Goal: Check status: Check status

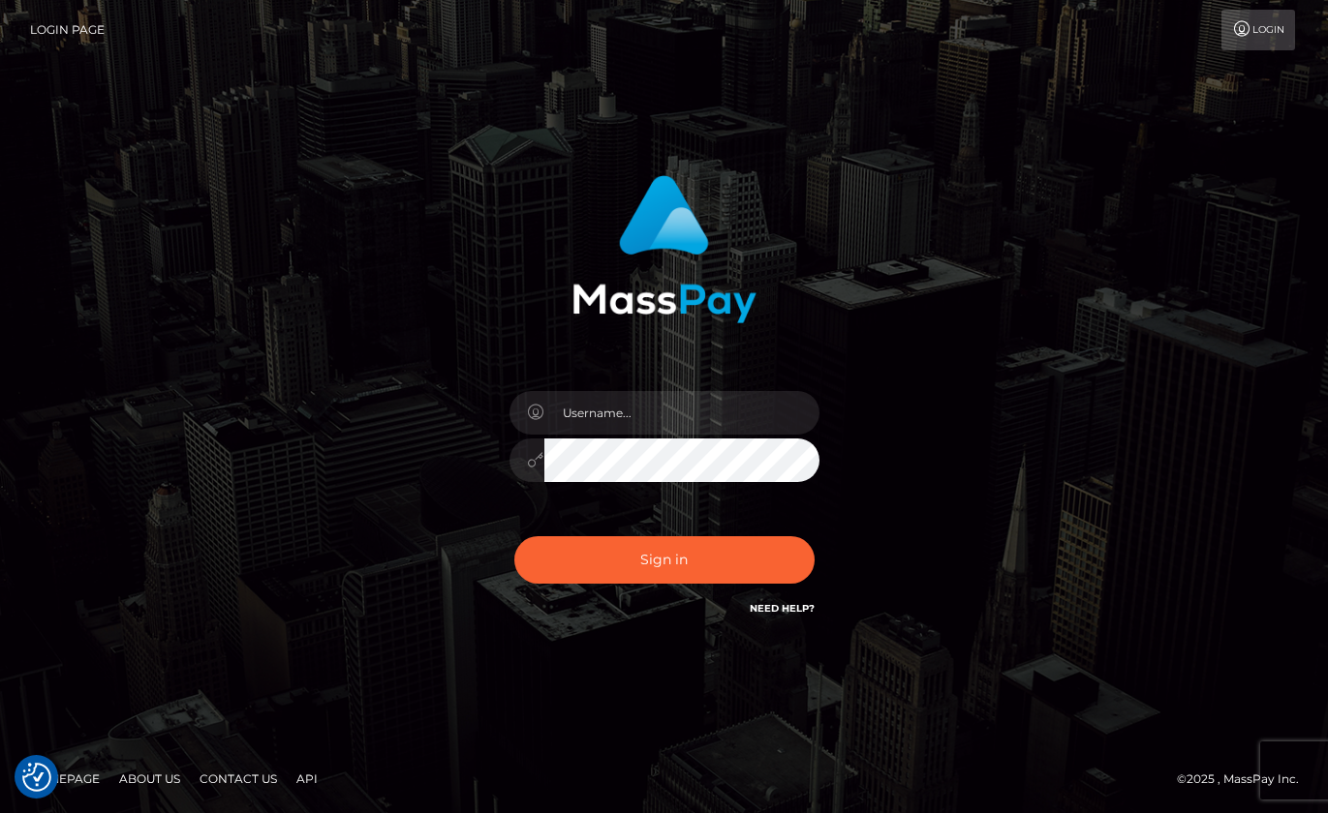
checkbox input "true"
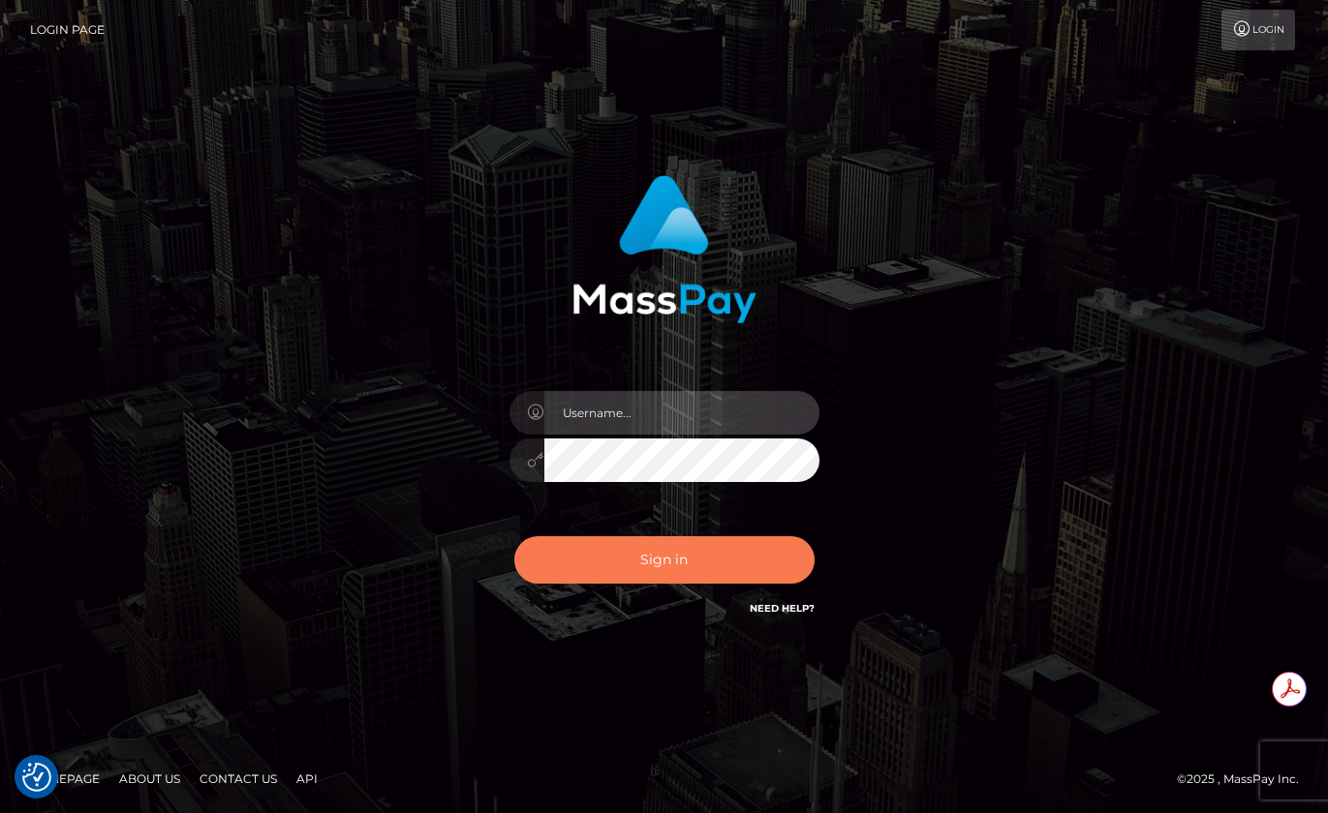
type input "roberto.jstv"
click at [676, 551] on button "Sign in" at bounding box center [664, 559] width 300 height 47
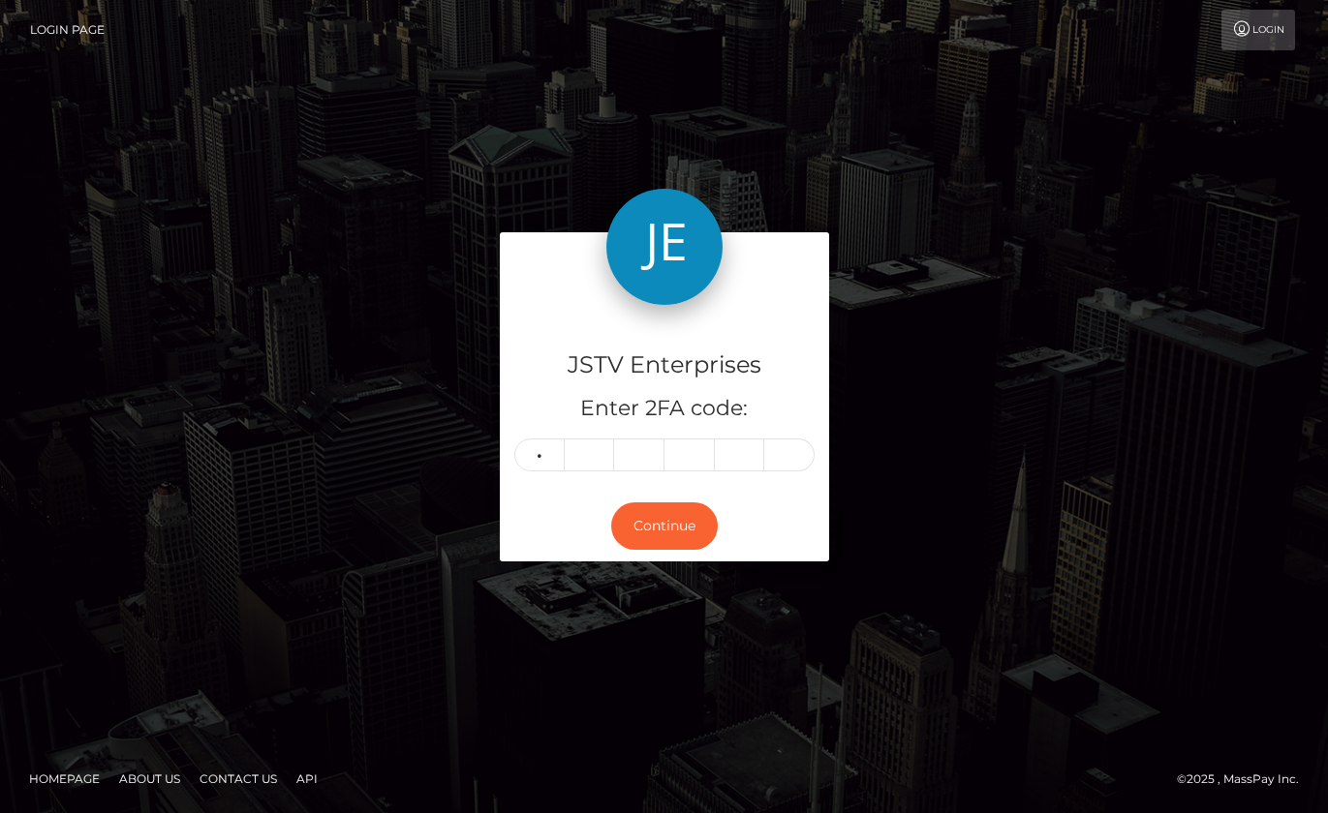
type input "5"
type input "0"
type input "3"
type input "1"
type input "2"
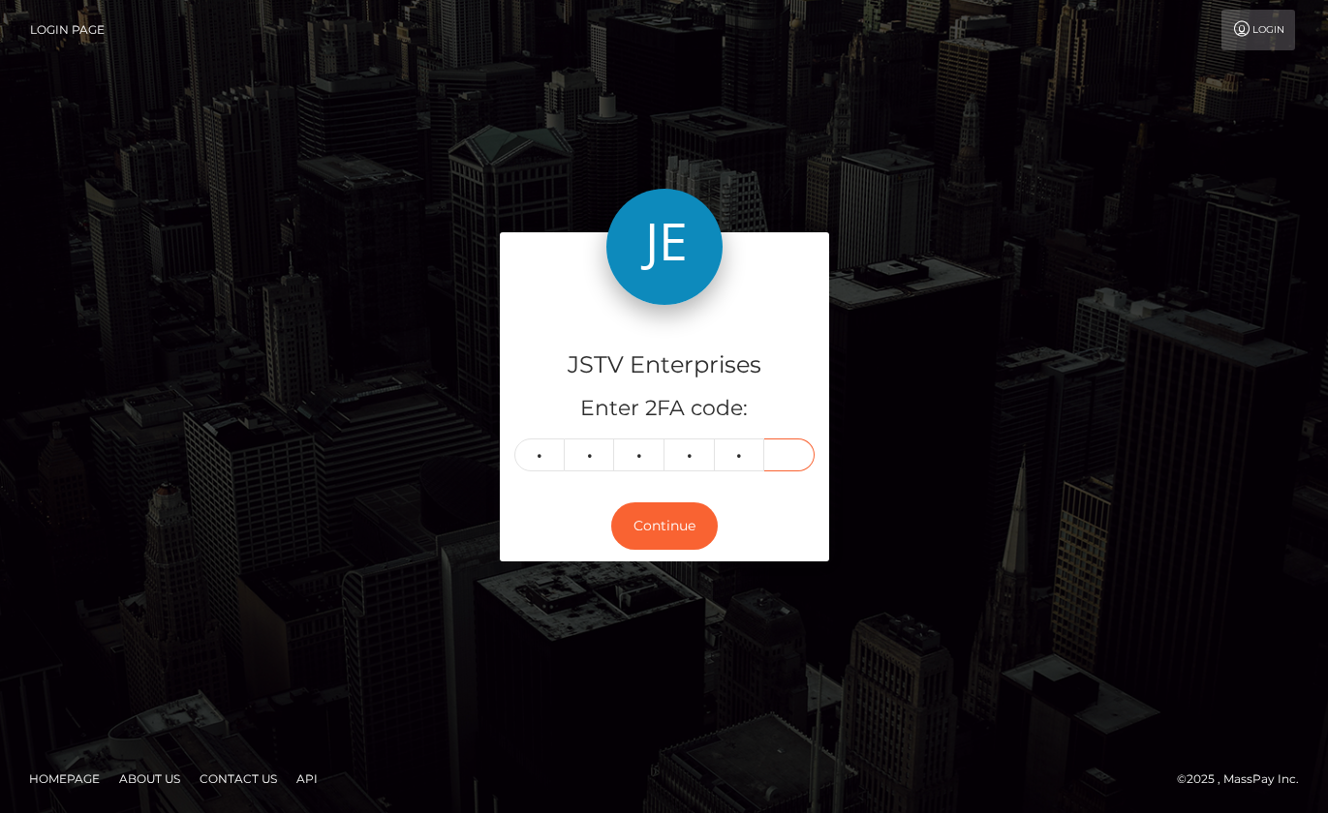
type input "1"
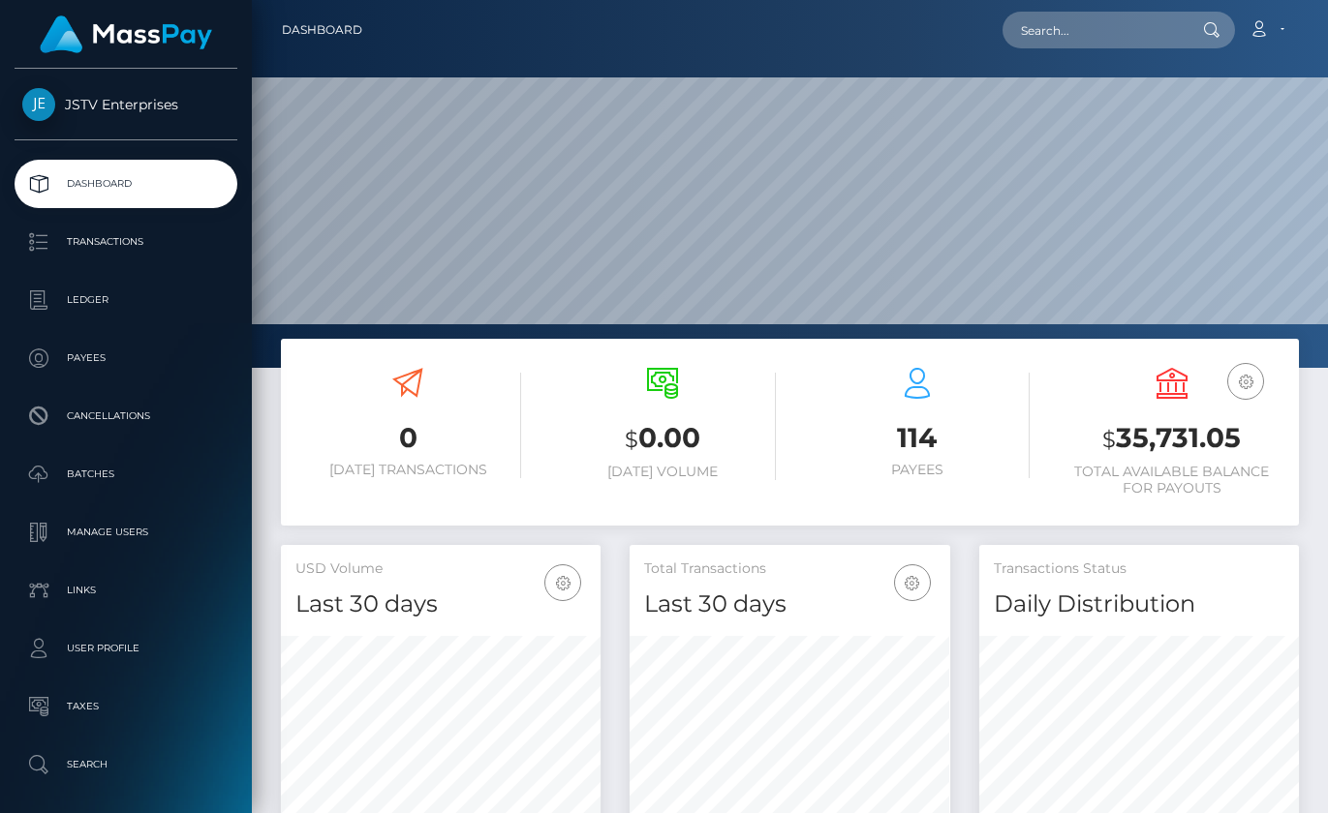
scroll to position [344, 321]
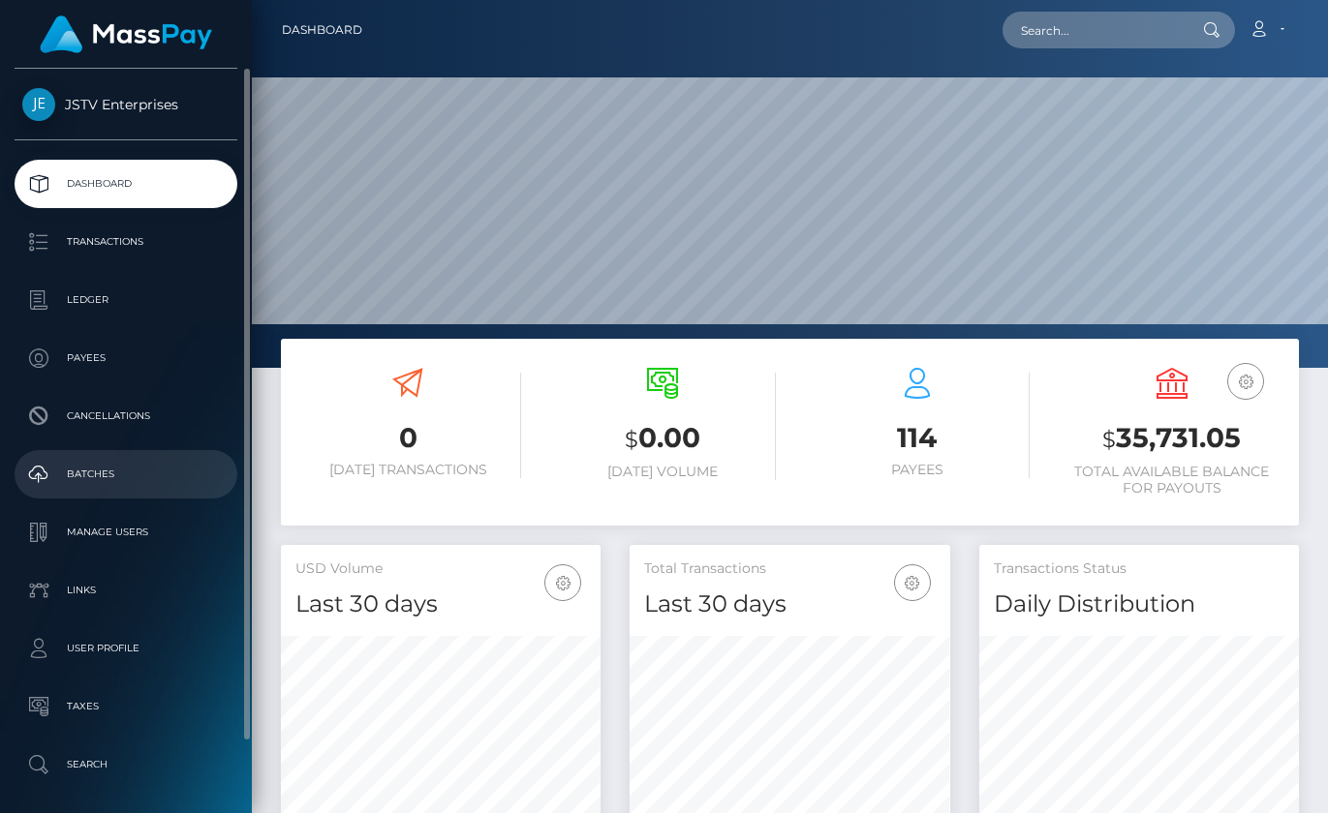
click at [95, 478] on p "Batches" at bounding box center [125, 474] width 207 height 29
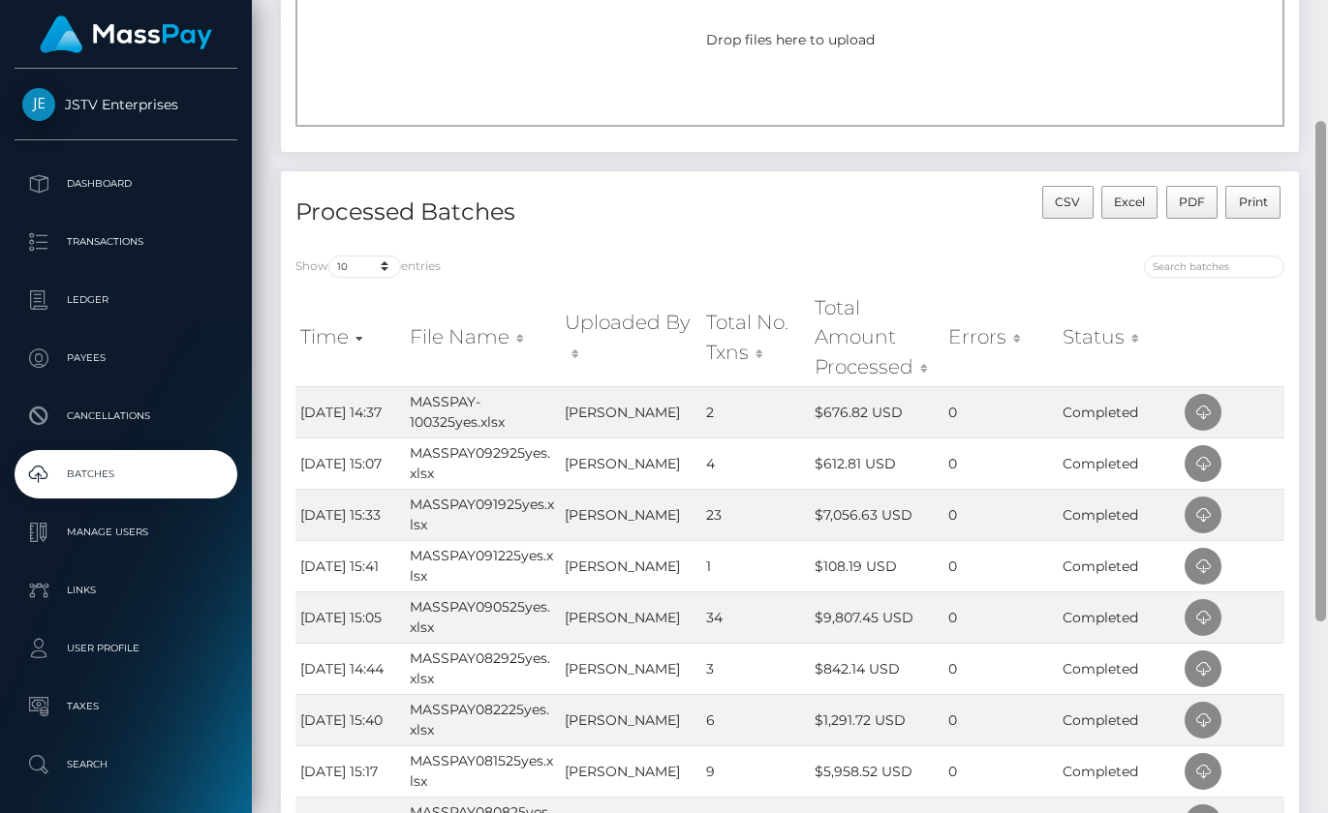
scroll to position [213, 0]
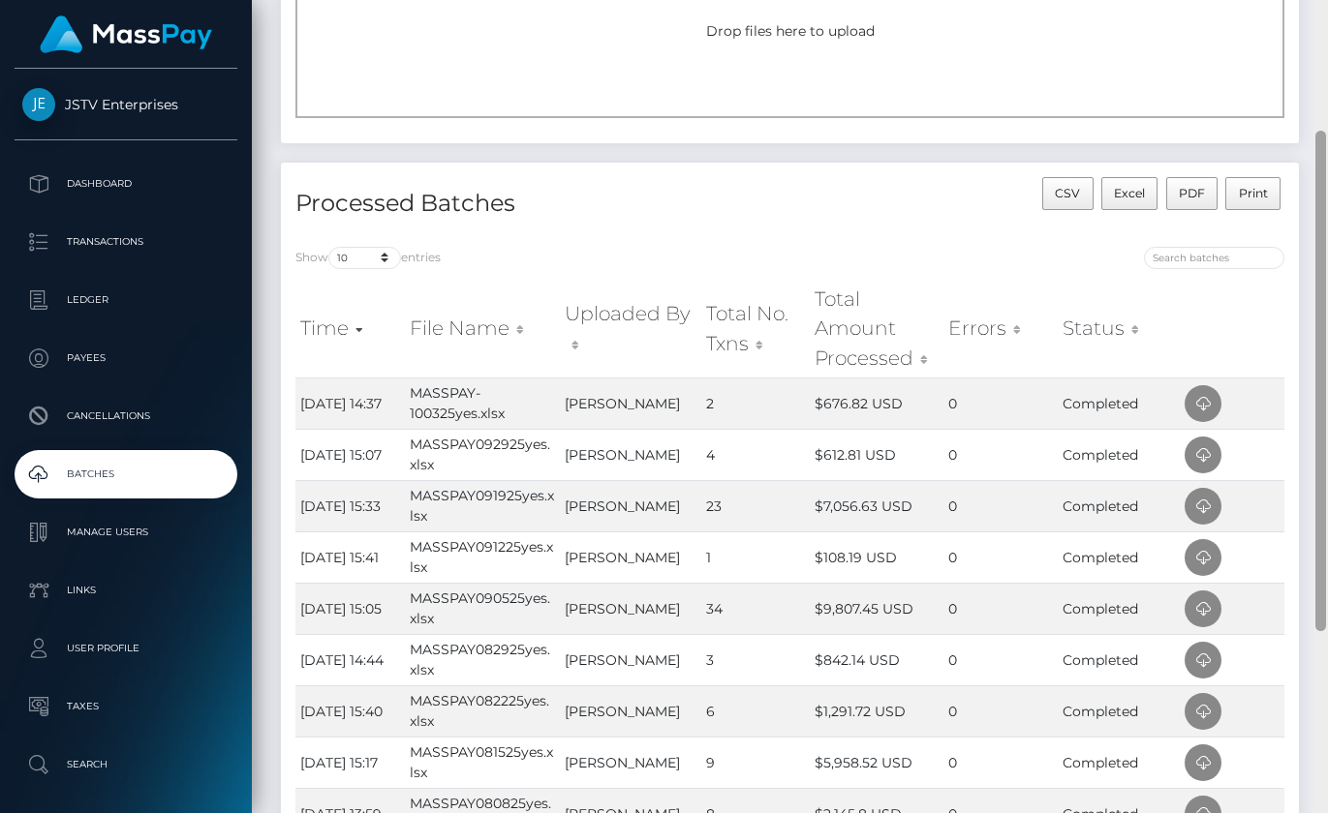
drag, startPoint x: 1319, startPoint y: 459, endPoint x: 1332, endPoint y: 590, distance: 131.4
click at [1327, 590] on html "JSTV Enterprises Dashboard Transactions Ledger Payees Batches" at bounding box center [664, 406] width 1328 height 813
click at [767, 255] on div "Show 10 25 50 All entries" at bounding box center [535, 260] width 480 height 27
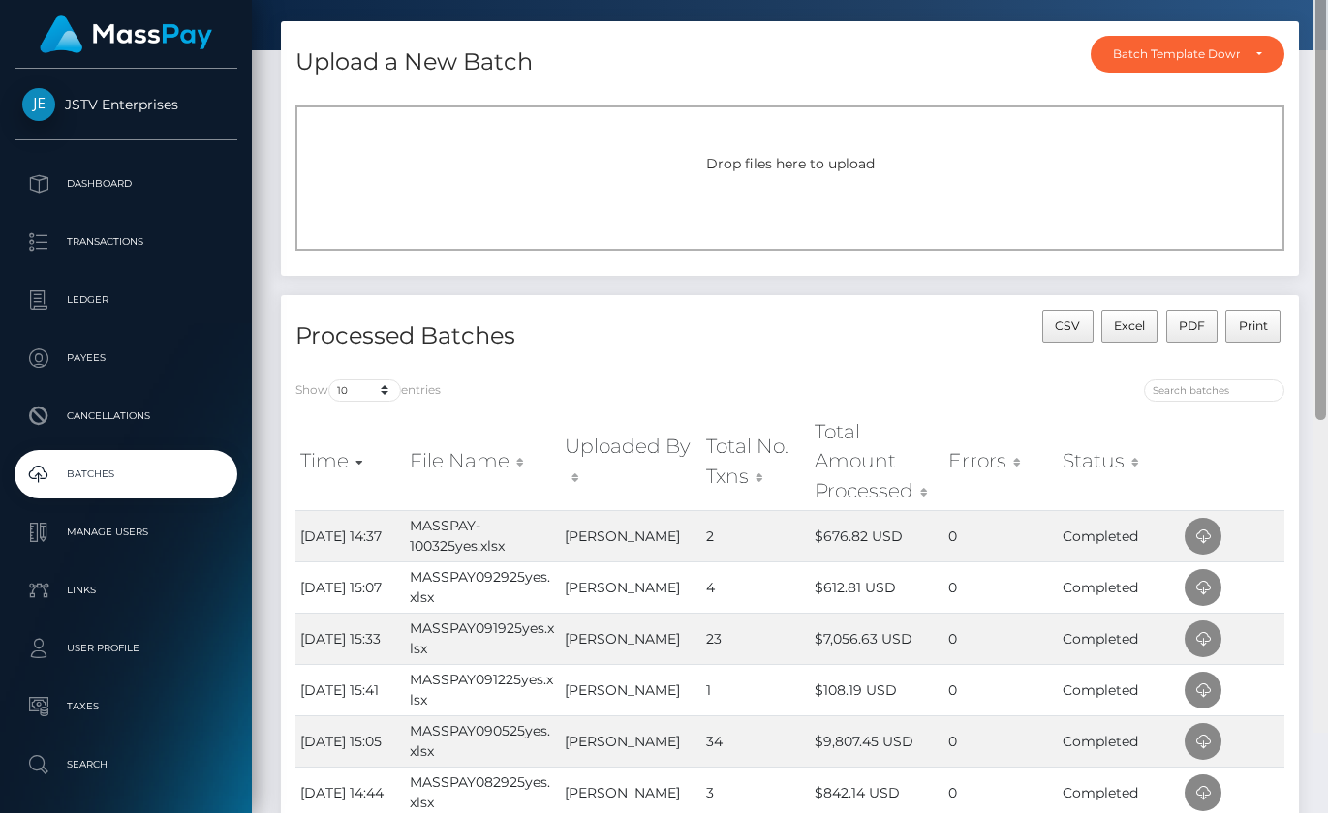
scroll to position [0, 0]
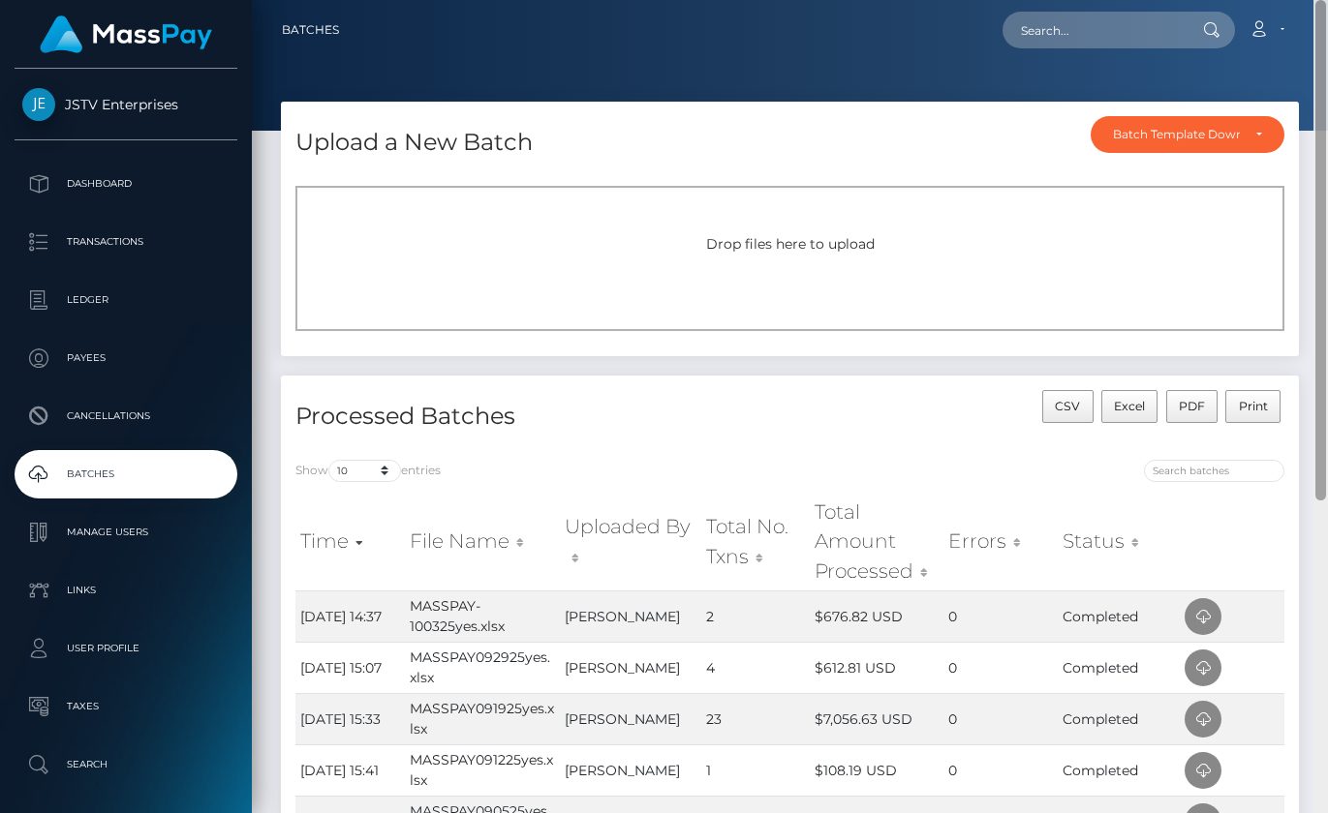
drag, startPoint x: 1322, startPoint y: 213, endPoint x: 1320, endPoint y: 21, distance: 191.7
click at [1320, 21] on div "Batches Loading... Loading..." at bounding box center [790, 406] width 1076 height 813
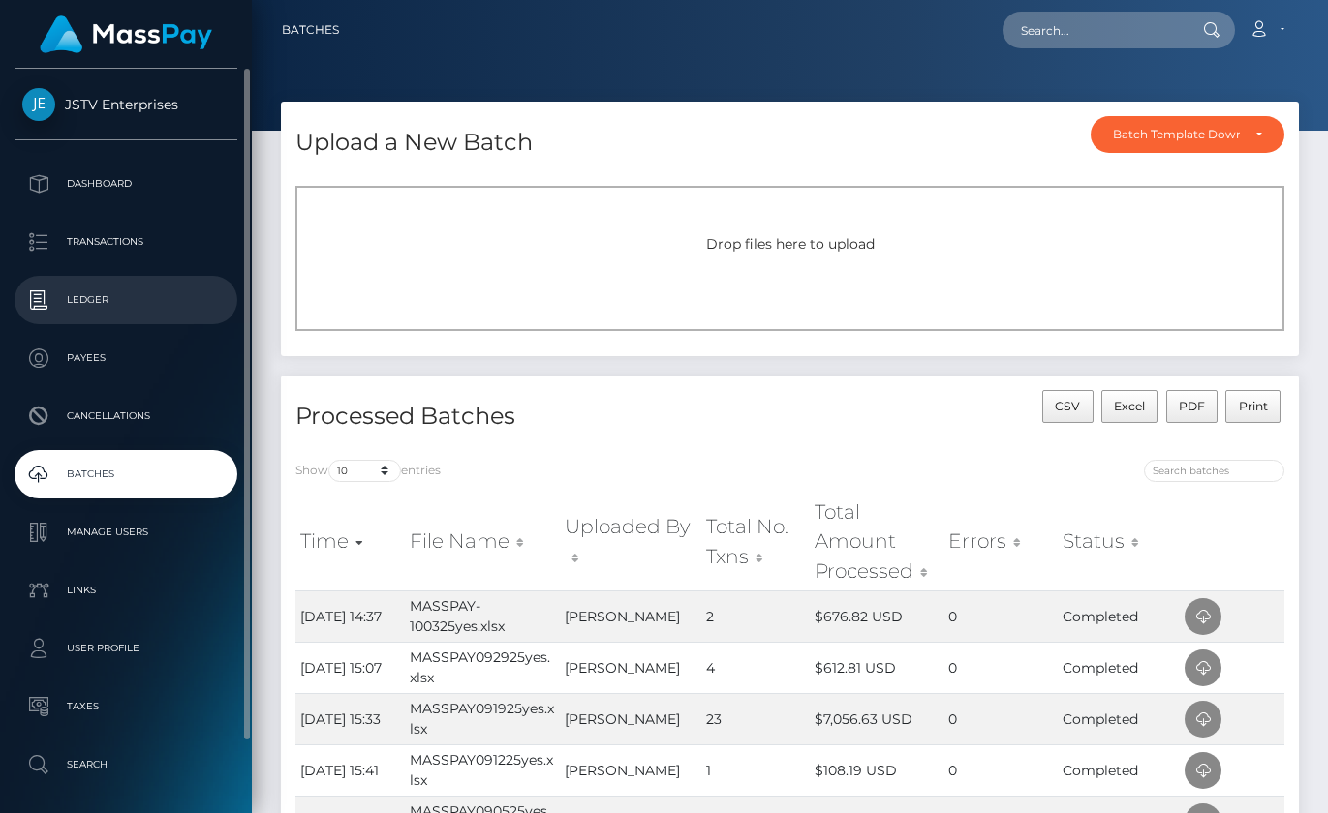
click at [90, 294] on p "Ledger" at bounding box center [125, 300] width 207 height 29
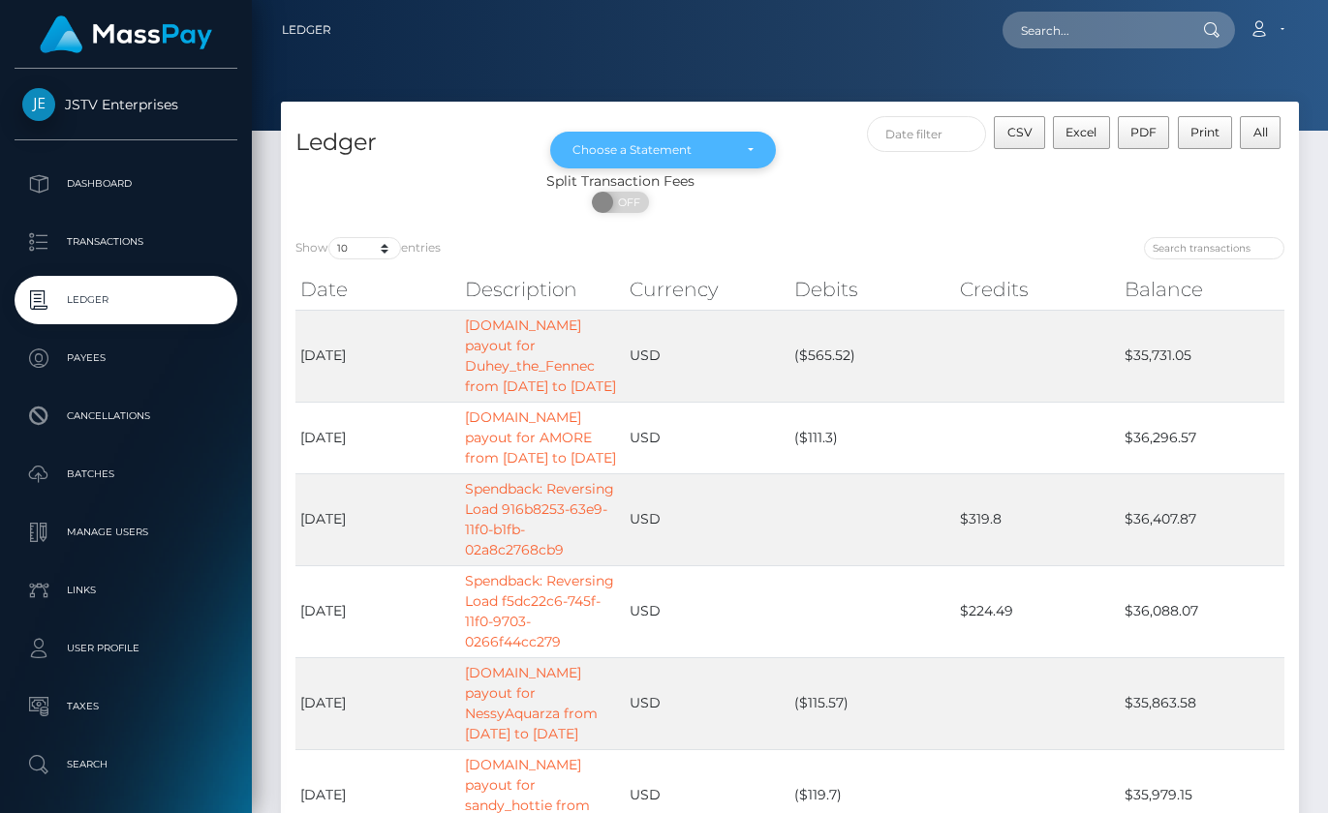
click at [735, 146] on div "Choose a Statement" at bounding box center [662, 149] width 181 height 15
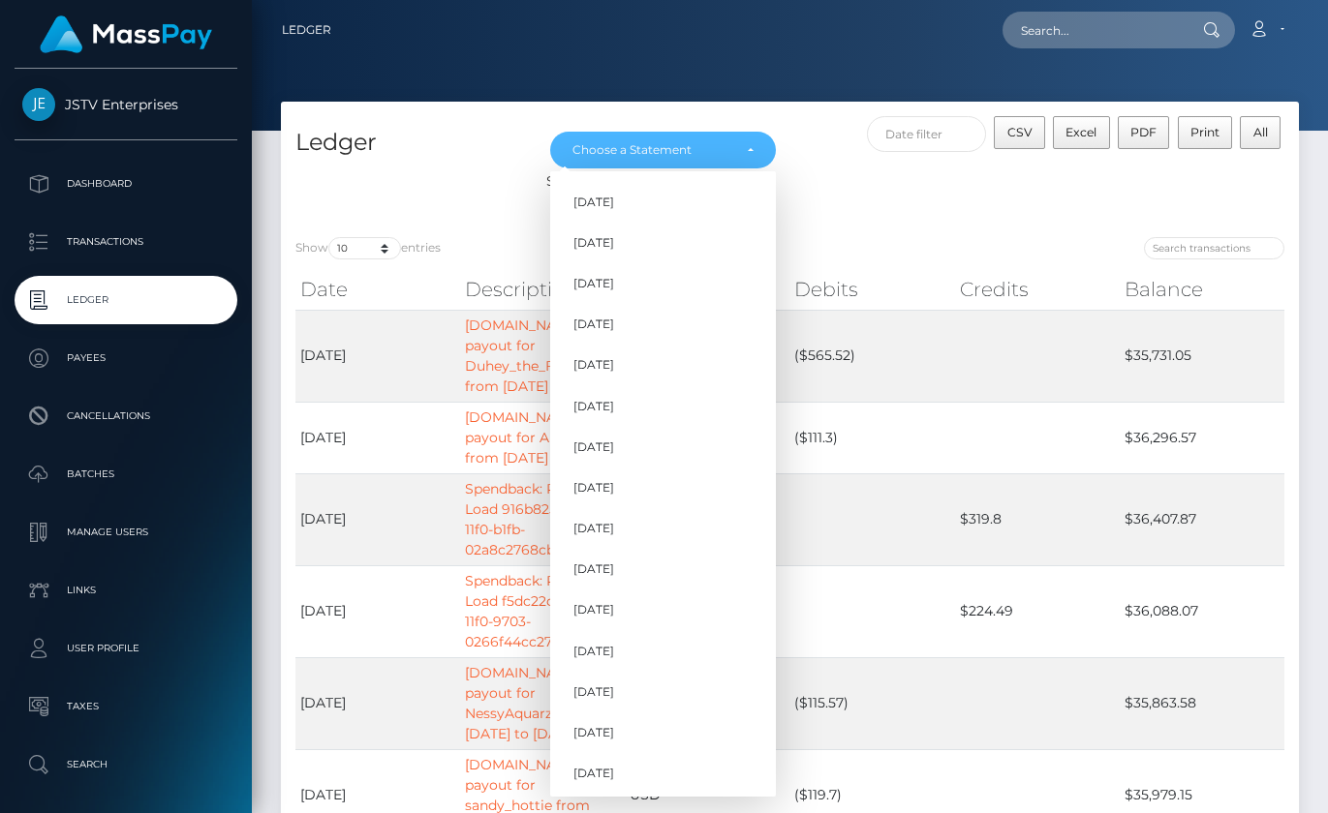
scroll to position [412, 0]
click at [614, 726] on span "Sep 2025" at bounding box center [593, 729] width 41 height 17
select select "Sep 2025"
